Goal: Task Accomplishment & Management: Manage account settings

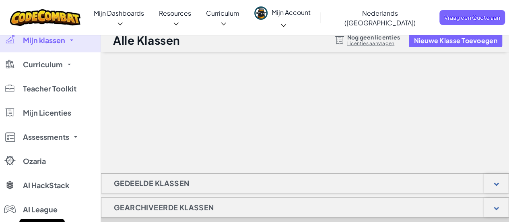
click at [311, 16] on span "Mijn Account" at bounding box center [291, 18] width 39 height 21
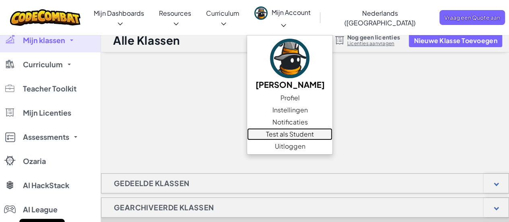
click at [315, 128] on link "Test als Student" at bounding box center [289, 134] width 85 height 12
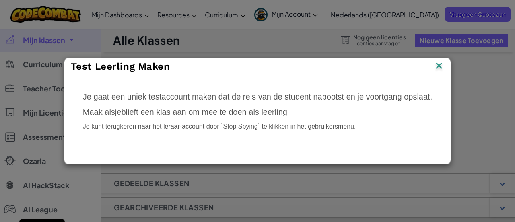
click at [440, 67] on img at bounding box center [439, 66] width 10 height 12
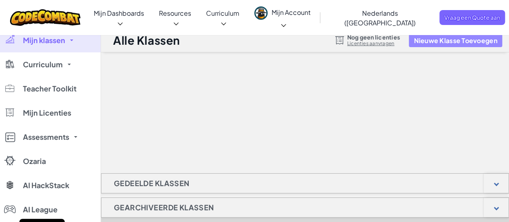
click at [445, 43] on button "Nieuwe Klasse Toevoegen" at bounding box center [455, 40] width 93 height 13
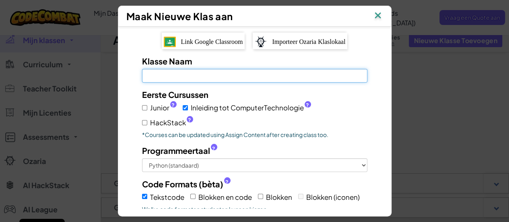
click at [216, 74] on input "Klasse Naam Veld is verplicht" at bounding box center [254, 76] width 225 height 14
type input "Test"
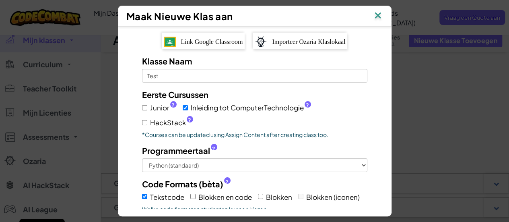
click at [150, 107] on span "Junior ?" at bounding box center [163, 108] width 27 height 12
click at [147, 107] on input "Junior ?" at bounding box center [144, 107] width 5 height 5
checkbox input "true"
click at [193, 117] on span "HackStack ?" at bounding box center [171, 123] width 43 height 12
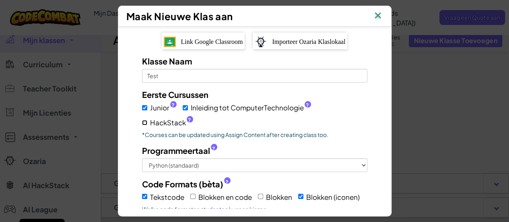
click at [147, 120] on input "HackStack ?" at bounding box center [144, 122] width 5 height 5
checkbox input "true"
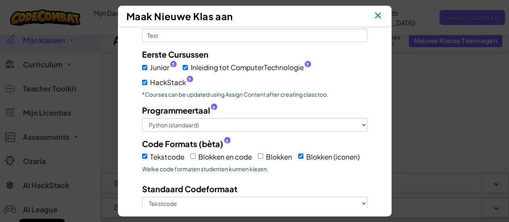
click at [198, 152] on span "Blokken en code" at bounding box center [225, 156] width 54 height 9
click at [196, 153] on input "Blokken en code" at bounding box center [192, 155] width 5 height 5
checkbox input "true"
click at [268, 152] on span "Blokken" at bounding box center [279, 156] width 26 height 9
click at [263, 153] on input "Blokken" at bounding box center [260, 155] width 5 height 5
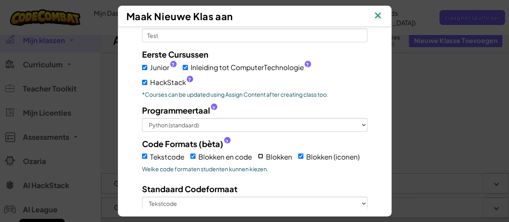
checkbox input "true"
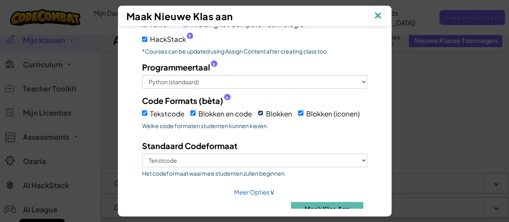
scroll to position [84, 0]
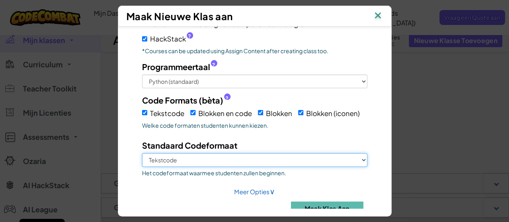
click at [224, 153] on select "Tekstcode Blokken en code [GEOGRAPHIC_DATA] Blokken (iconen)" at bounding box center [254, 160] width 225 height 14
select select "blocks-and-code"
click at [142, 153] on select "Tekstcode Blokken en code [GEOGRAPHIC_DATA] Blokken (iconen)" at bounding box center [254, 160] width 225 height 14
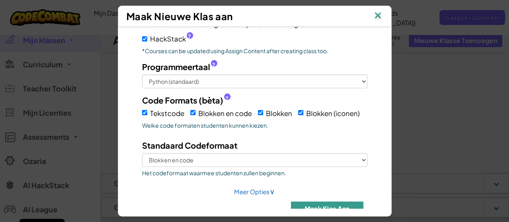
click at [329, 201] on button "Maak klas aan" at bounding box center [327, 208] width 72 height 14
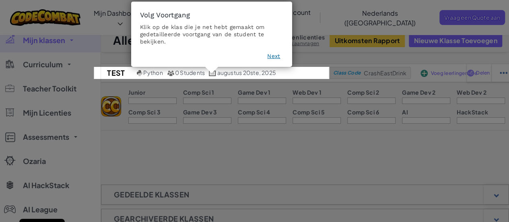
click at [272, 58] on button "Next" at bounding box center [273, 56] width 13 height 8
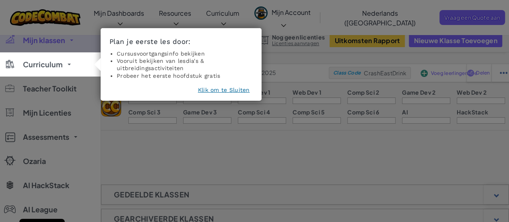
click at [218, 88] on button "Klik om te Sluiten" at bounding box center [224, 90] width 52 height 8
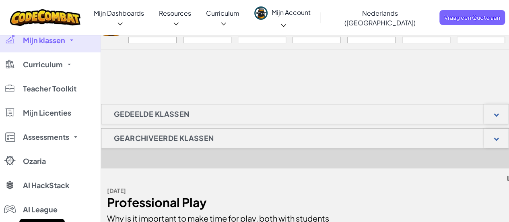
scroll to position [0, 0]
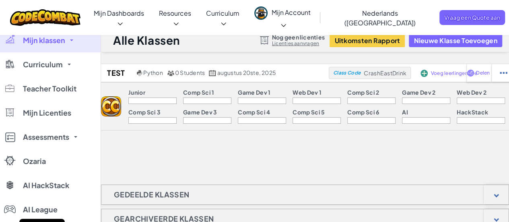
click at [305, 17] on span "Mijn Account" at bounding box center [291, 18] width 39 height 21
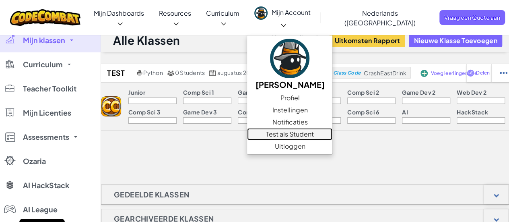
click at [319, 128] on link "Test als Student" at bounding box center [289, 134] width 85 height 12
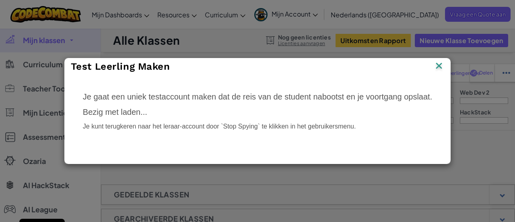
click at [441, 65] on img at bounding box center [439, 66] width 10 height 12
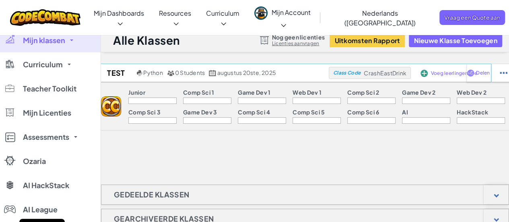
click at [383, 74] on span "CrashEastDrink" at bounding box center [385, 72] width 43 height 7
click at [377, 135] on div "Test Python 0 Students augustus 20ste, 2025 Class Code CrashEastDrink Voeg leer…" at bounding box center [305, 104] width 408 height 80
click at [439, 73] on span "Voeg leerlingen toe" at bounding box center [454, 73] width 46 height 5
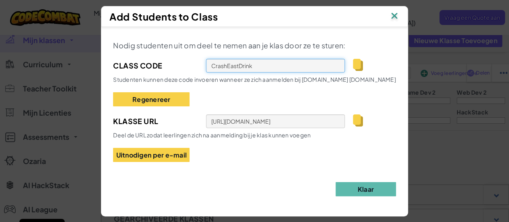
click at [254, 61] on input "CrashEastDrink" at bounding box center [275, 66] width 139 height 14
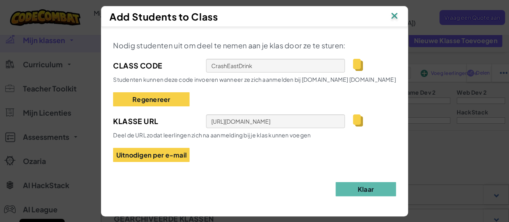
click at [400, 15] on img at bounding box center [394, 16] width 10 height 12
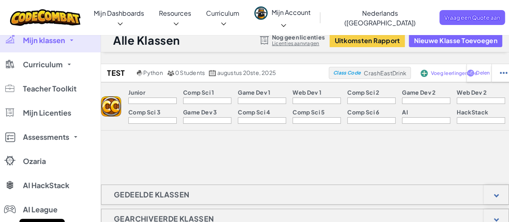
click at [302, 15] on span "Mijn Account" at bounding box center [291, 18] width 39 height 21
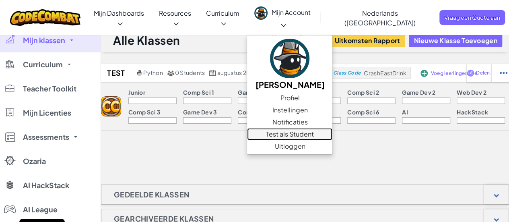
click at [311, 128] on link "Test als Student" at bounding box center [289, 134] width 85 height 12
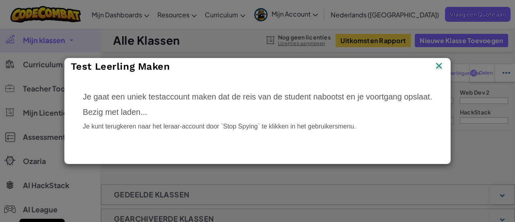
click at [441, 66] on img at bounding box center [439, 66] width 10 height 12
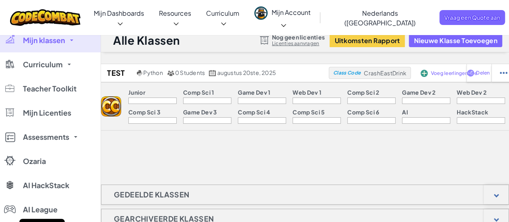
click at [141, 91] on p "Junior" at bounding box center [136, 92] width 17 height 6
click at [502, 70] on img at bounding box center [504, 72] width 8 height 7
select select "blocks-and-code"
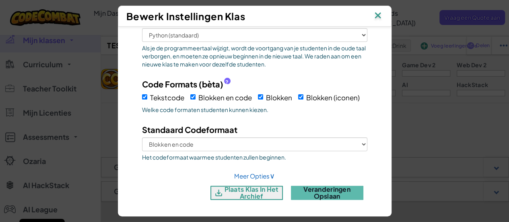
scroll to position [40, 0]
click at [159, 97] on span "Tekstcode" at bounding box center [167, 97] width 34 height 9
click at [147, 97] on input "Tekstcode" at bounding box center [144, 96] width 5 height 5
checkbox input "false"
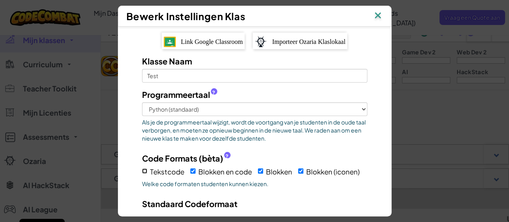
scroll to position [0, 0]
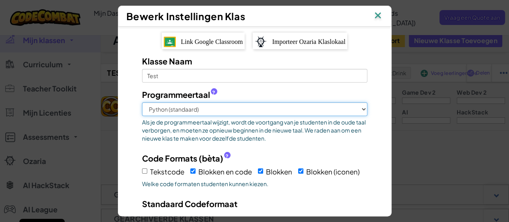
click at [209, 111] on select "Python (standaard) JavaScript C++ Java (Experimenteel)" at bounding box center [254, 109] width 225 height 14
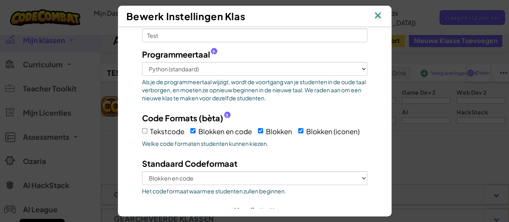
click at [229, 129] on span "Blokken en code" at bounding box center [225, 131] width 54 height 9
click at [196, 129] on input "Blokken en code" at bounding box center [192, 130] width 5 height 5
checkbox input "false"
select select
click at [237, 132] on label "Blokken en code" at bounding box center [221, 131] width 62 height 12
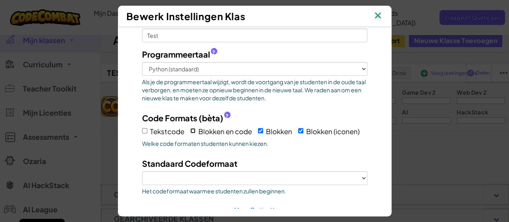
click at [196, 132] on input "Blokken en code" at bounding box center [192, 130] width 5 height 5
checkbox input "true"
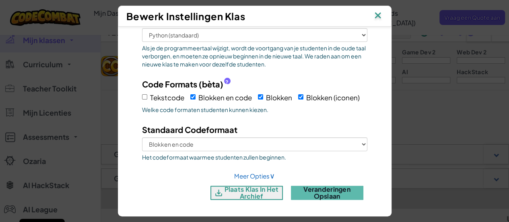
click at [273, 99] on label "Blokken" at bounding box center [275, 97] width 34 height 12
click at [263, 99] on input "Blokken" at bounding box center [260, 96] width 5 height 5
checkbox input "false"
click at [313, 95] on span "Blokken (iconen)" at bounding box center [333, 97] width 54 height 9
click at [303, 95] on input "Blokken (iconen)" at bounding box center [300, 96] width 5 height 5
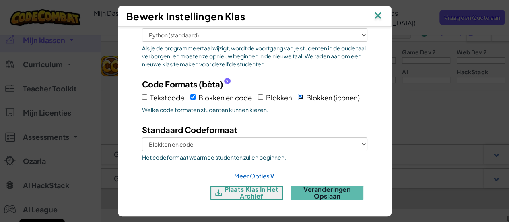
checkbox input "false"
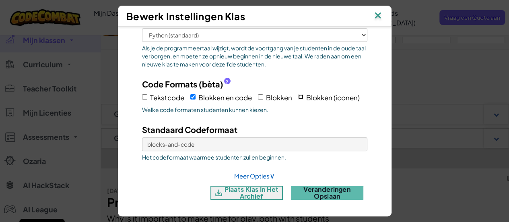
scroll to position [121, 0]
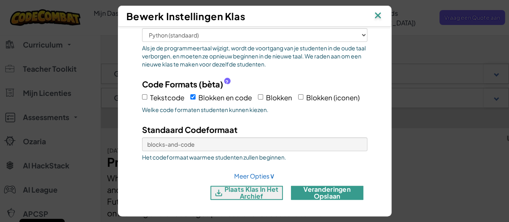
click at [332, 192] on button "veranderingen opslaan" at bounding box center [327, 192] width 72 height 14
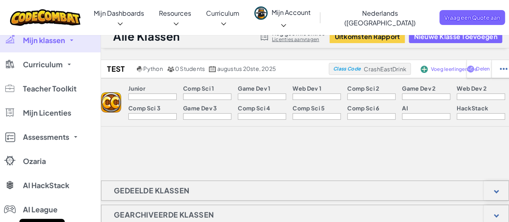
scroll to position [0, 0]
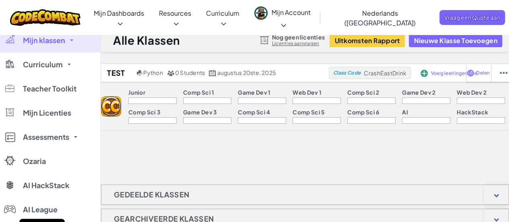
click at [311, 15] on span "Mijn Account" at bounding box center [291, 18] width 39 height 21
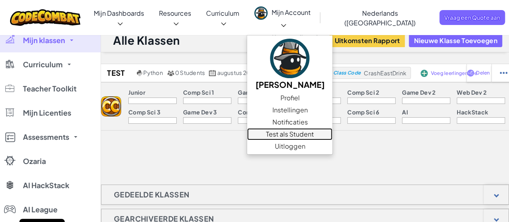
click at [307, 128] on link "Test als Student" at bounding box center [289, 134] width 85 height 12
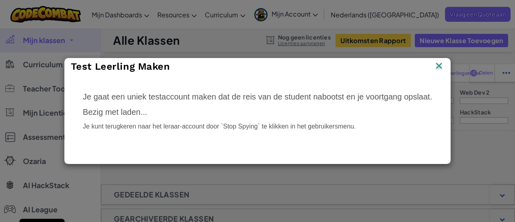
click at [440, 63] on img at bounding box center [439, 66] width 10 height 12
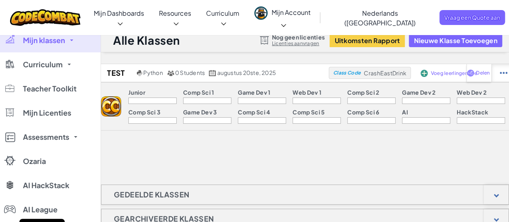
click at [499, 71] on div at bounding box center [503, 73] width 24 height 18
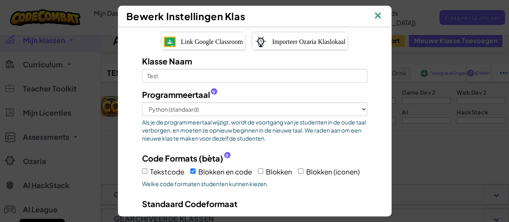
click at [379, 13] on img at bounding box center [378, 16] width 10 height 12
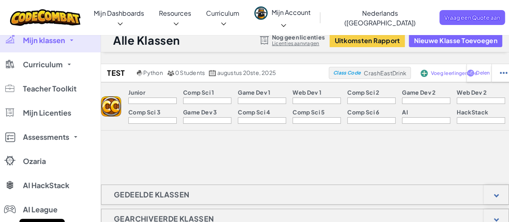
click at [311, 14] on span "Mijn Account" at bounding box center [291, 18] width 39 height 21
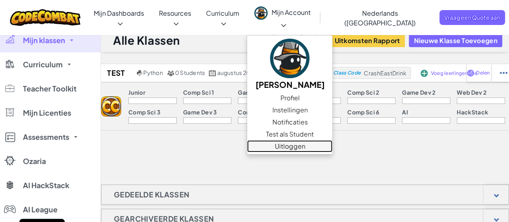
click at [325, 140] on link "Uitloggen" at bounding box center [289, 146] width 85 height 12
